Goal: Task Accomplishment & Management: Use online tool/utility

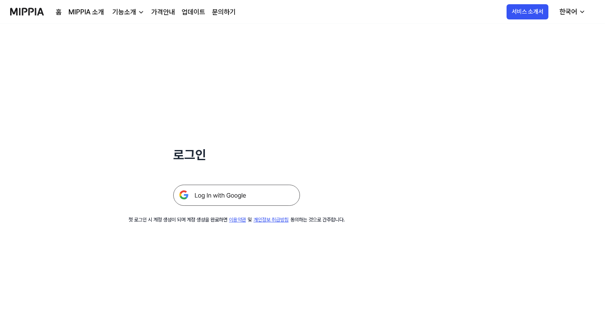
click at [230, 190] on img at bounding box center [236, 194] width 127 height 21
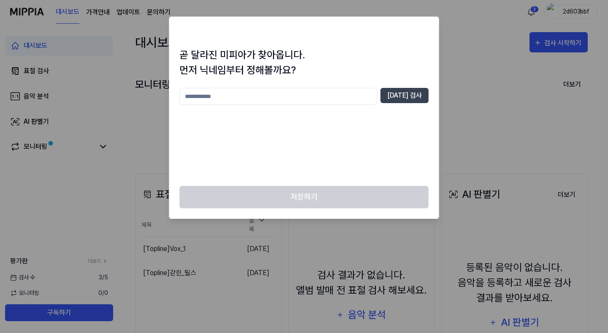
click at [301, 98] on input "text" at bounding box center [278, 96] width 198 height 17
click at [423, 97] on button "[DATE] 검사" at bounding box center [404, 95] width 48 height 15
click at [314, 100] on input "*" at bounding box center [278, 96] width 198 height 17
type input "**"
click at [404, 103] on div "** [DATE] 검사" at bounding box center [303, 96] width 249 height 17
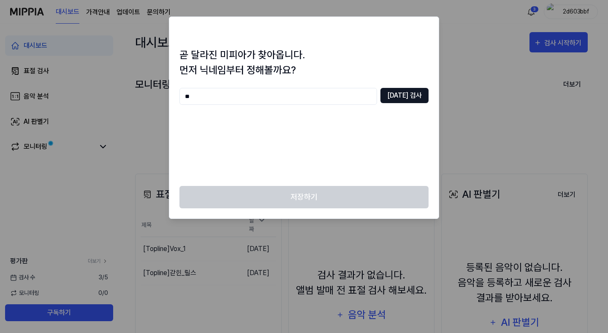
click at [404, 99] on button "[DATE] 검사" at bounding box center [404, 95] width 48 height 15
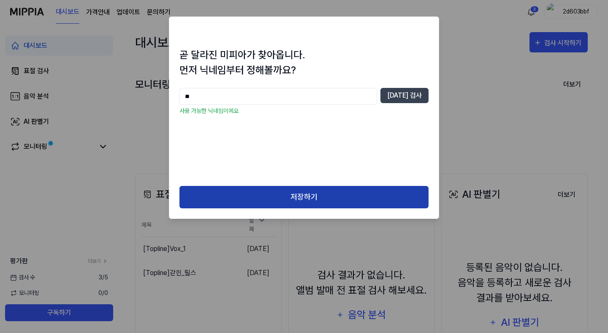
click at [268, 192] on button "저장하기" at bounding box center [303, 197] width 249 height 22
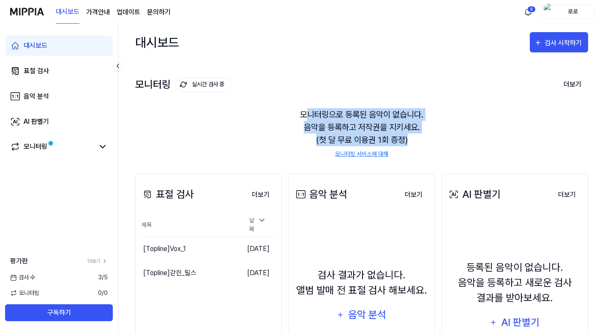
drag, startPoint x: 303, startPoint y: 113, endPoint x: 421, endPoint y: 137, distance: 120.6
click at [421, 137] on div "모니터링으로 등록된 음악이 없습니다. 음악을 등록하고 저작권을 지키세요. (첫 달 무료 이용권 1회 증정) 모니터링 서비스에 대해" at bounding box center [361, 133] width 453 height 71
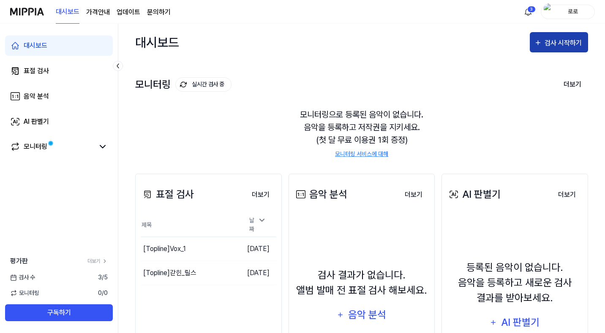
click at [558, 44] on div "검사 시작하기" at bounding box center [563, 43] width 39 height 11
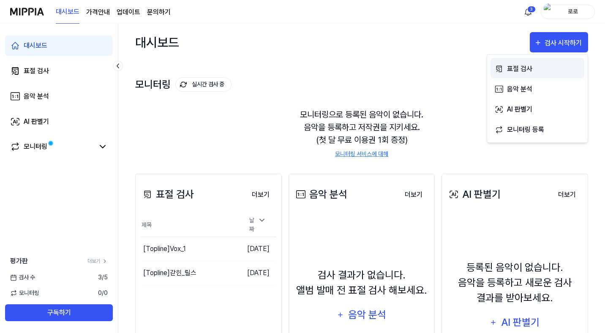
click at [524, 72] on div "표절 검사" at bounding box center [543, 68] width 73 height 11
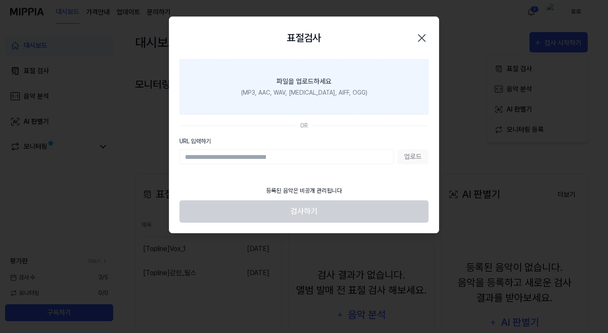
click at [293, 94] on div "(MP3, AAC, WAV, [MEDICAL_DATA], AIFF, OGG)" at bounding box center [304, 92] width 126 height 9
click at [0, 0] on input "파일을 업로드하세요 (MP3, AAC, WAV, [MEDICAL_DATA], AIFF, OGG)" at bounding box center [0, 0] width 0 height 0
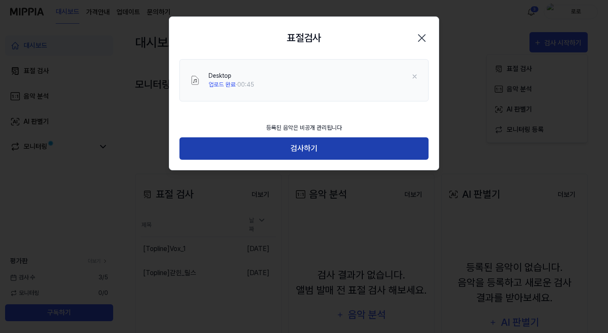
click at [340, 149] on button "검사하기" at bounding box center [303, 148] width 249 height 22
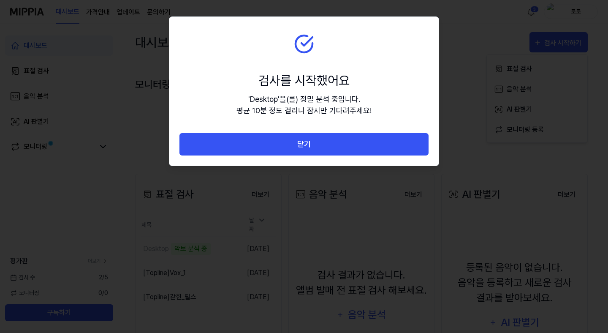
click at [340, 149] on button "닫기" at bounding box center [303, 144] width 249 height 22
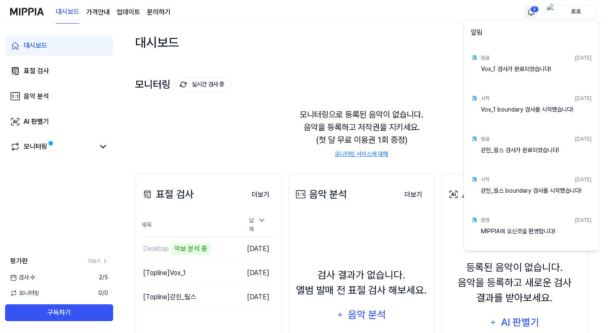
click at [529, 10] on html "대시보드 가격안내 업데이트 문의하기 3 로로 대시보드 표절 검사 음악 분석 AI 판별기 모니터링 평가판 더보기 검사 [DATE] 모니터링 0 …" at bounding box center [304, 166] width 608 height 333
click at [529, 10] on html "대시보드 가격안내 업데이트 문의하기 로로 대시보드 표절 검사 음악 분석 AI 판별기 모니터링 평가판 더보기 검사 [DATE] 모니터링 0 / …" at bounding box center [304, 166] width 608 height 333
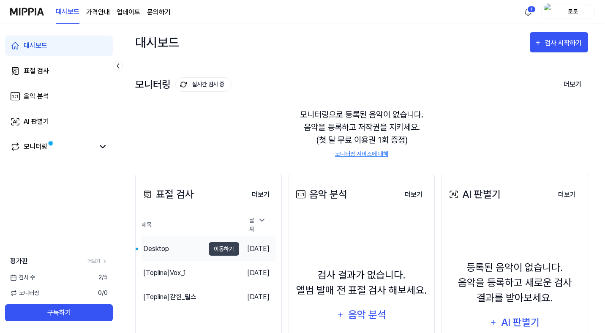
click at [186, 245] on div "Desktop" at bounding box center [173, 249] width 64 height 24
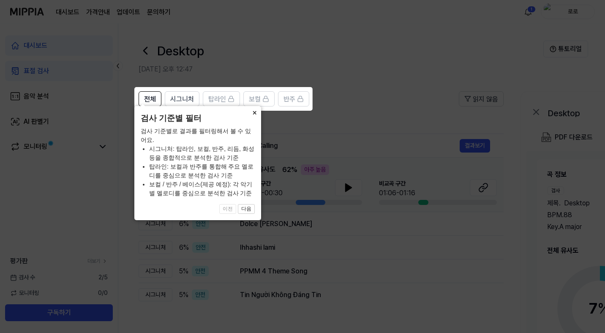
click at [253, 118] on button "×" at bounding box center [254, 112] width 14 height 12
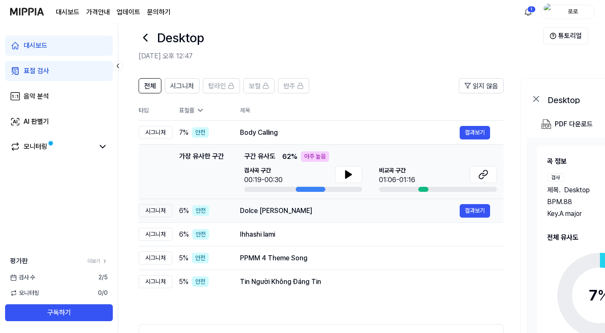
scroll to position [14, 0]
click at [349, 179] on icon at bounding box center [348, 174] width 10 height 10
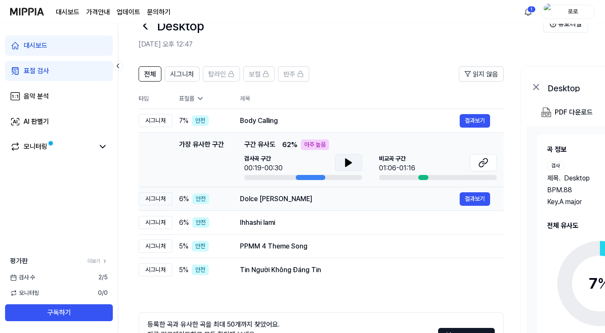
scroll to position [29, 0]
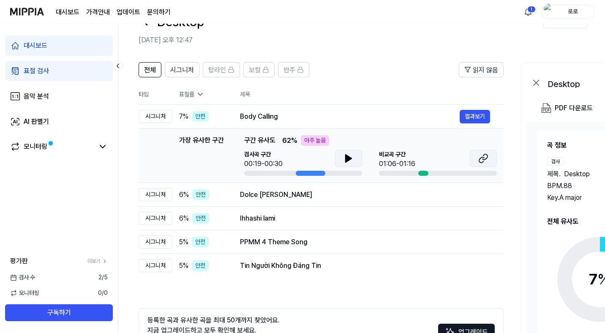
click at [485, 160] on icon at bounding box center [483, 158] width 10 height 10
click at [287, 192] on div "Dolce [PERSON_NAME]" at bounding box center [350, 195] width 220 height 10
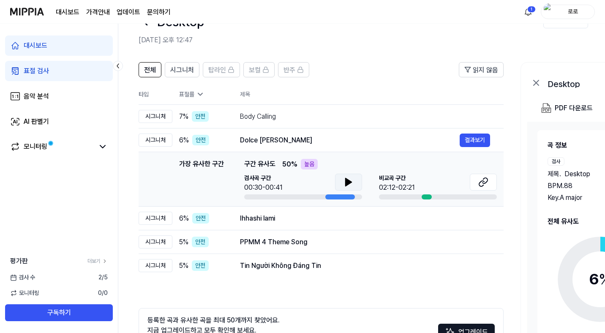
click at [337, 184] on button at bounding box center [348, 182] width 27 height 17
click at [346, 181] on icon at bounding box center [347, 182] width 2 height 7
click at [348, 136] on div "Dolce [PERSON_NAME]" at bounding box center [350, 140] width 220 height 10
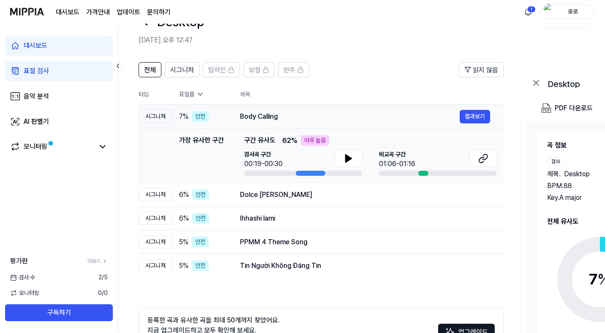
click at [335, 111] on div "Body Calling 결과보기" at bounding box center [365, 117] width 250 height 14
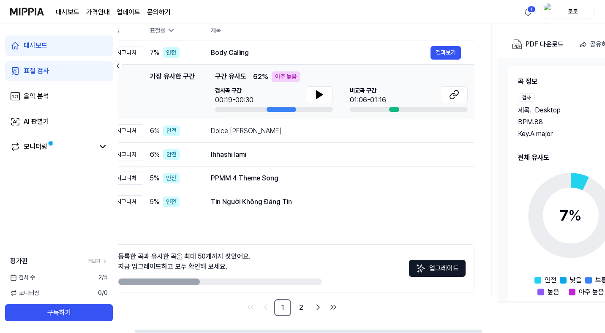
scroll to position [0, 31]
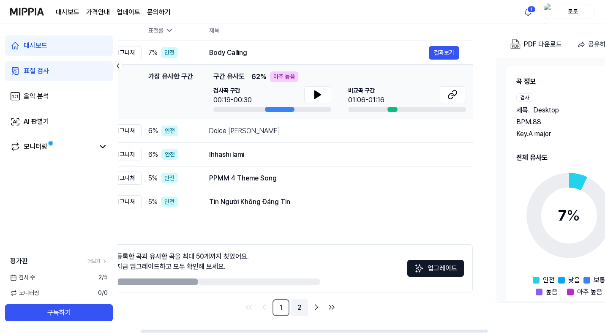
click at [300, 307] on link "2" at bounding box center [299, 307] width 17 height 17
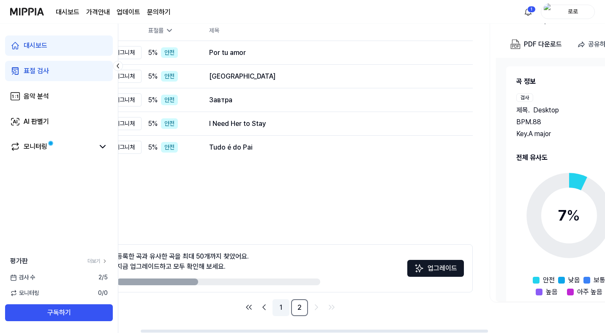
click at [282, 308] on link "1" at bounding box center [280, 307] width 17 height 17
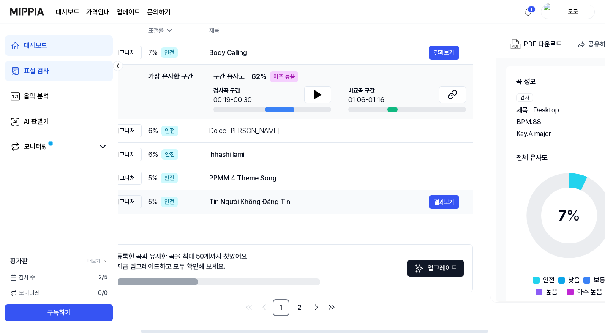
scroll to position [0, 194]
